Goal: Task Accomplishment & Management: Manage account settings

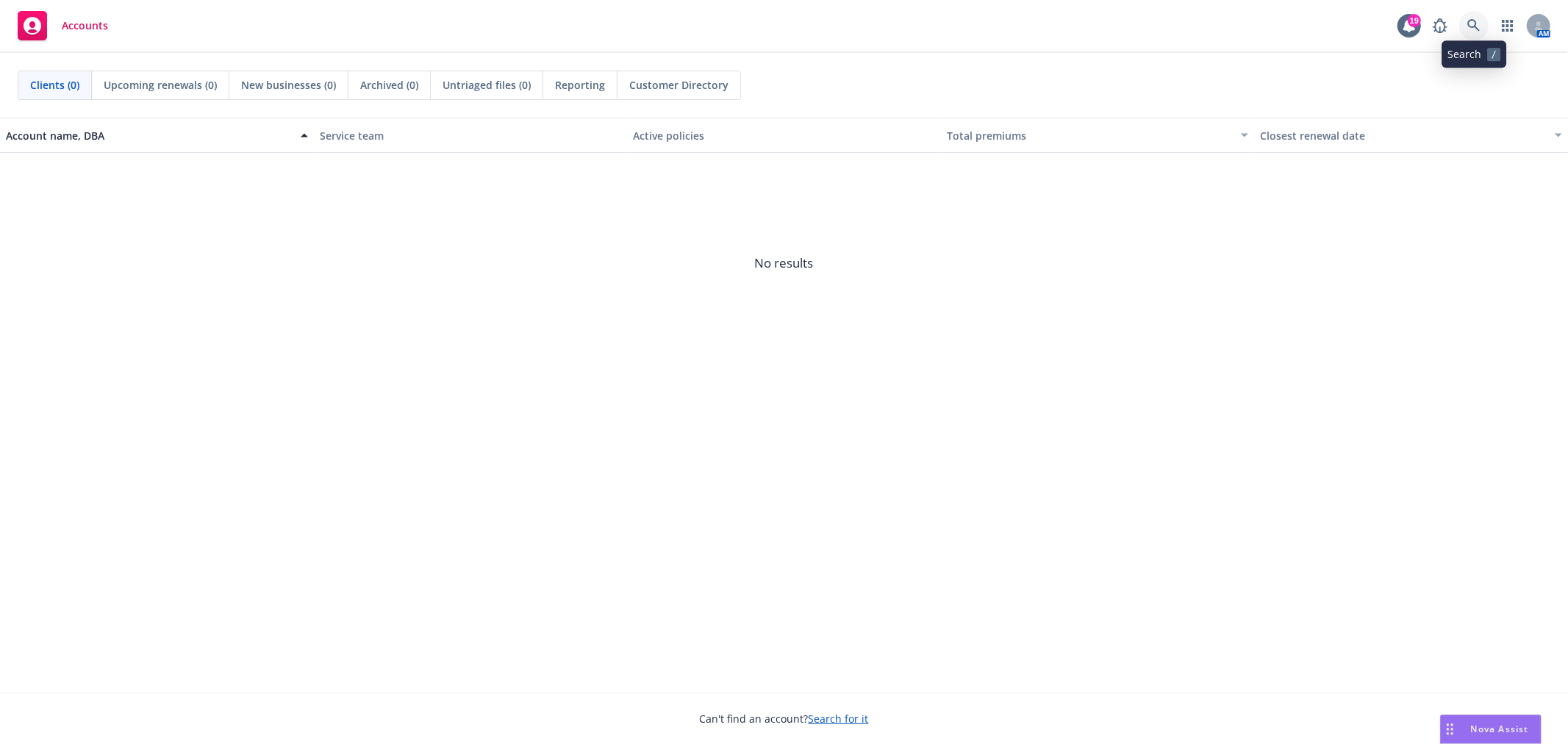
click at [1481, 24] on link at bounding box center [1474, 26] width 30 height 30
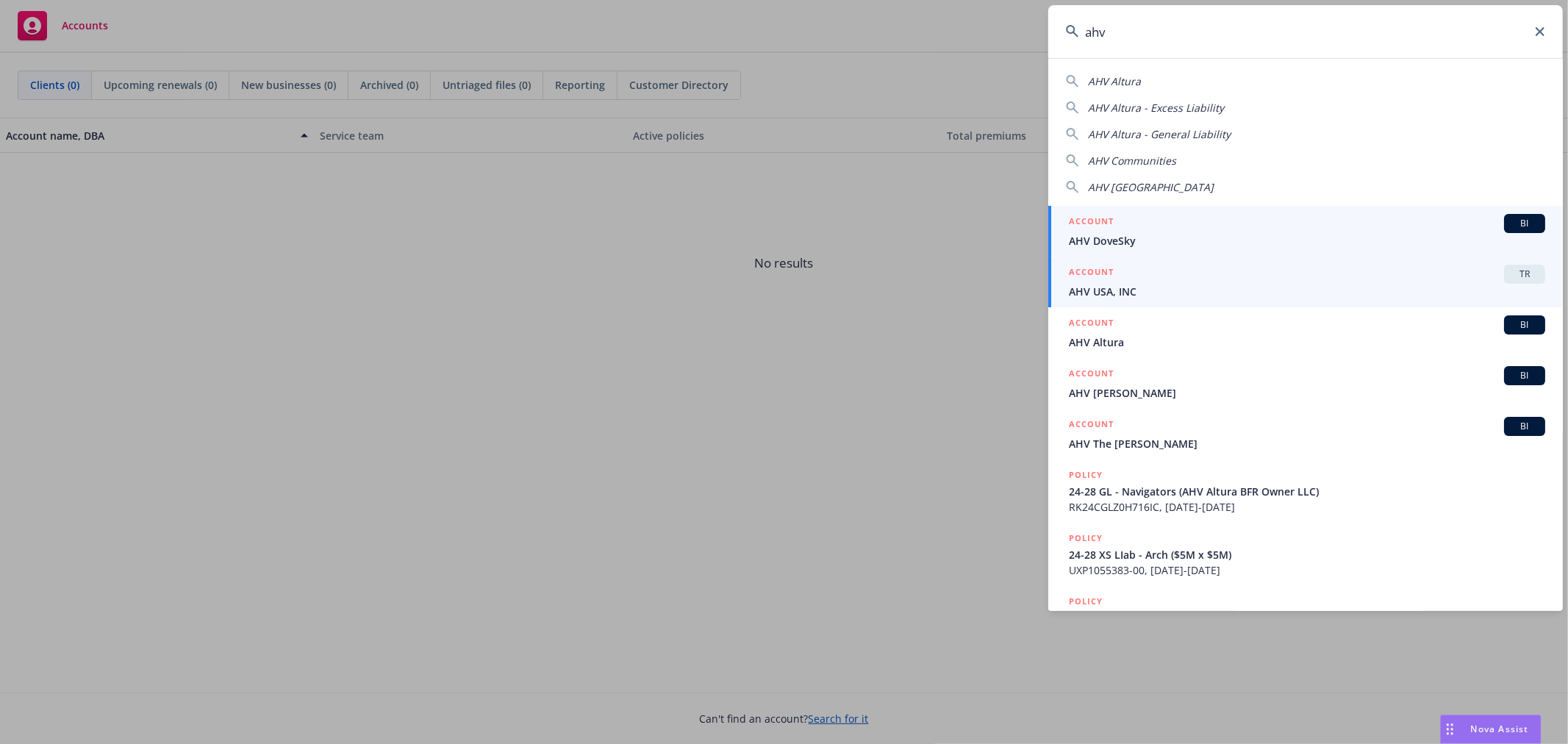
type input "ahv"
click at [1339, 273] on div "ACCOUNT TR" at bounding box center [1307, 274] width 477 height 20
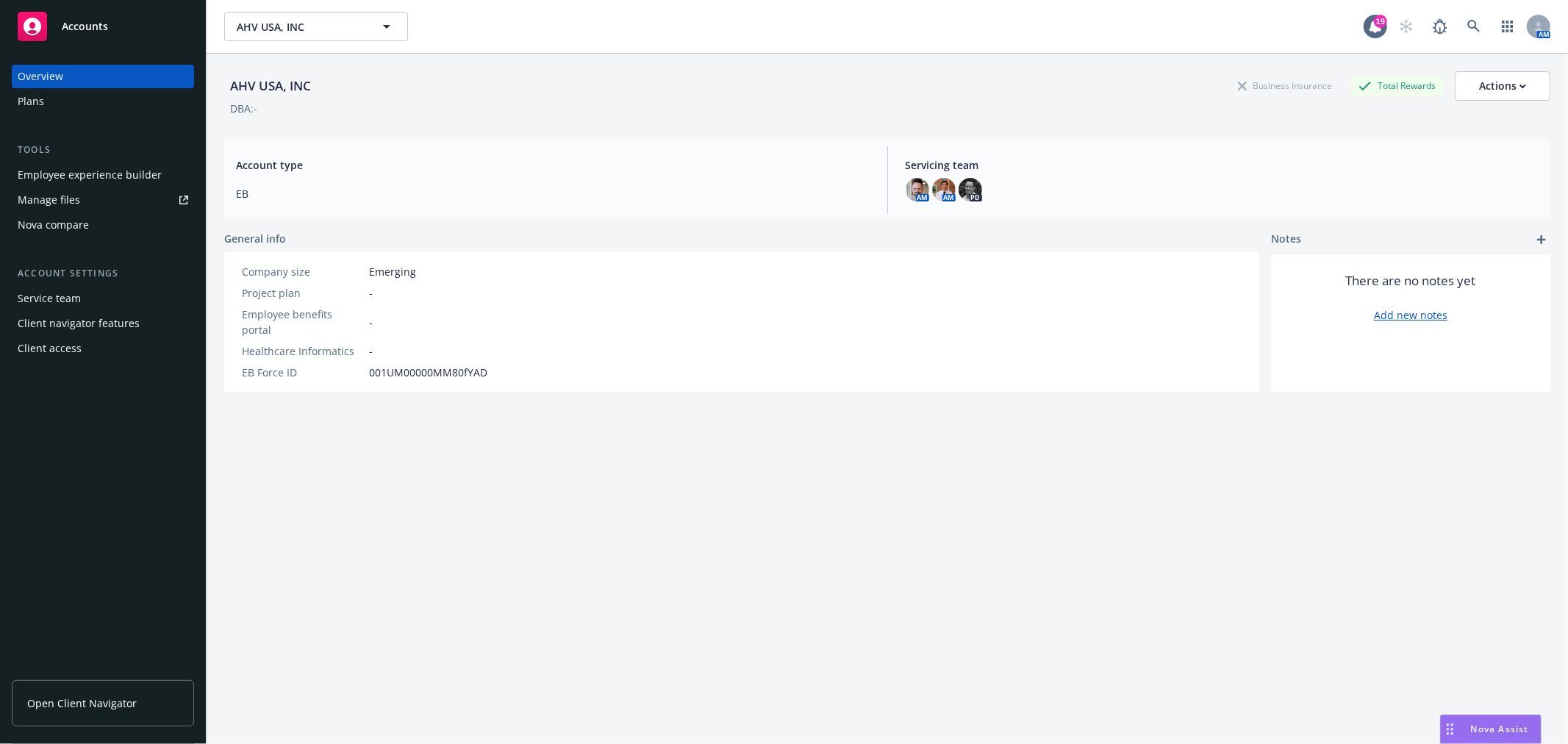
click at [73, 100] on div "Plans" at bounding box center [103, 101] width 171 height 23
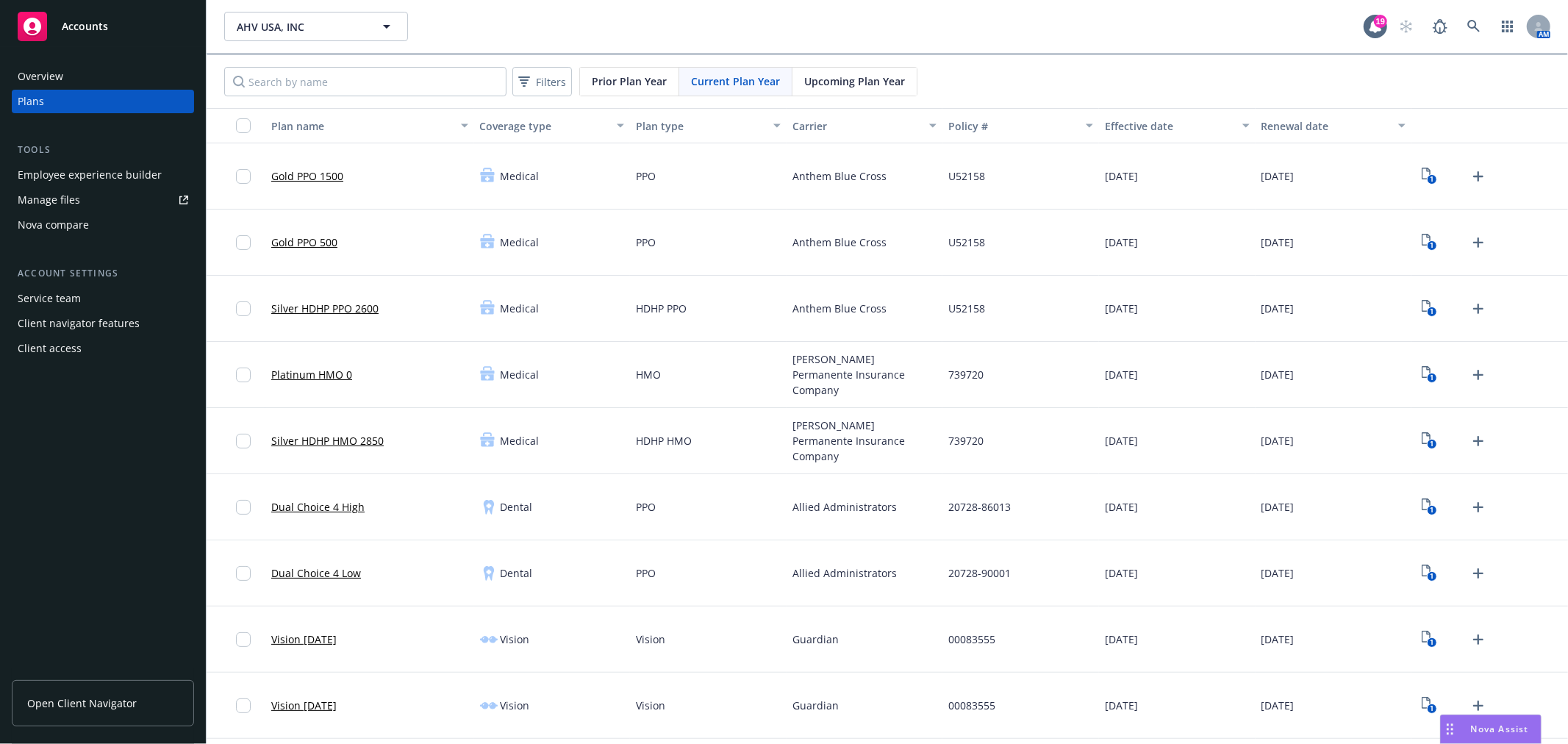
click at [73, 347] on div "Client access" at bounding box center [49, 347] width 64 height 23
